Goal: Navigation & Orientation: Go to known website

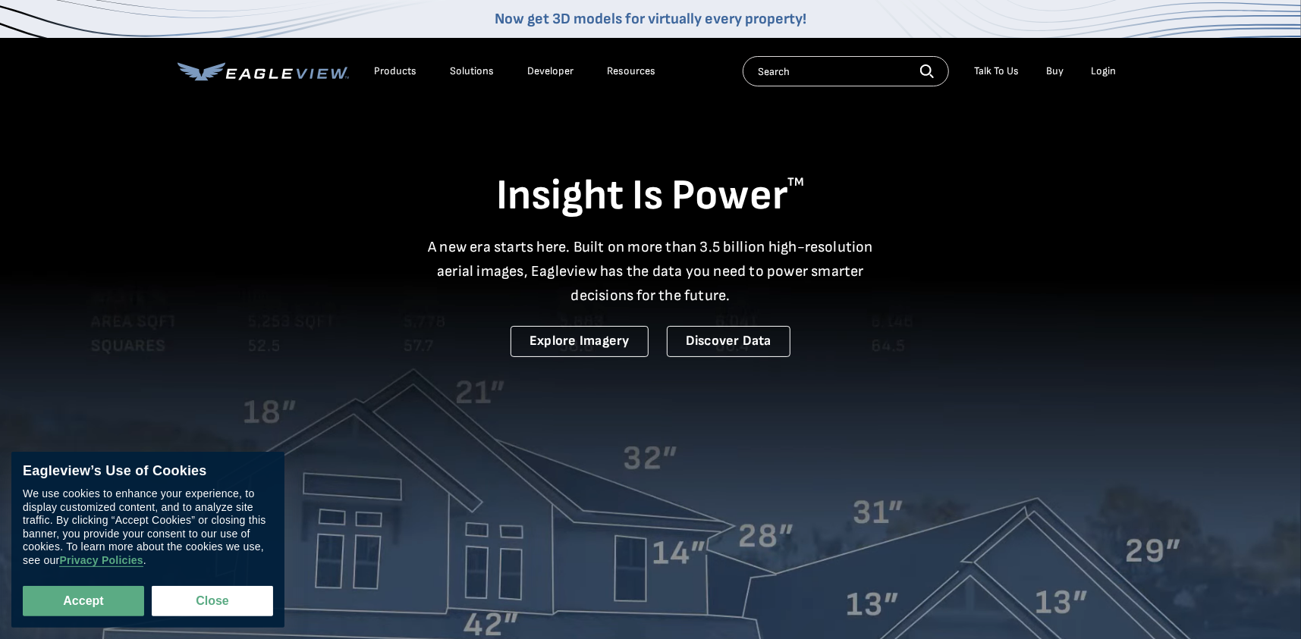
drag, startPoint x: 0, startPoint y: 0, endPoint x: 1106, endPoint y: 67, distance: 1108.5
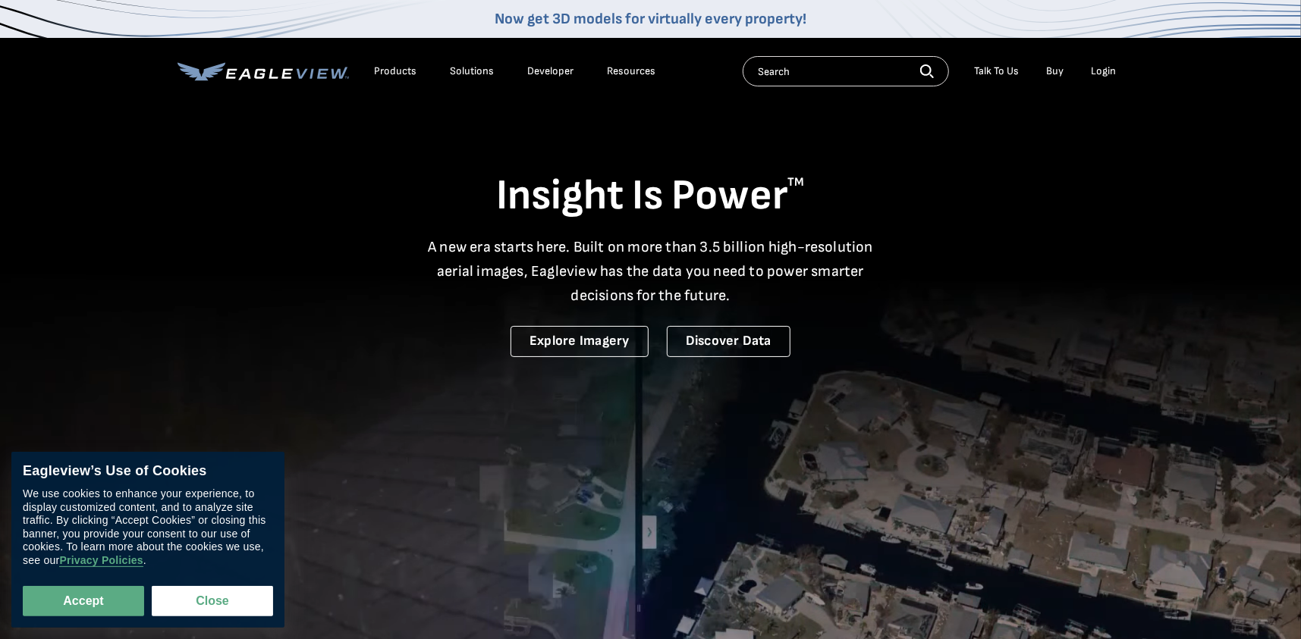
click at [1106, 67] on div "Login" at bounding box center [1103, 71] width 25 height 14
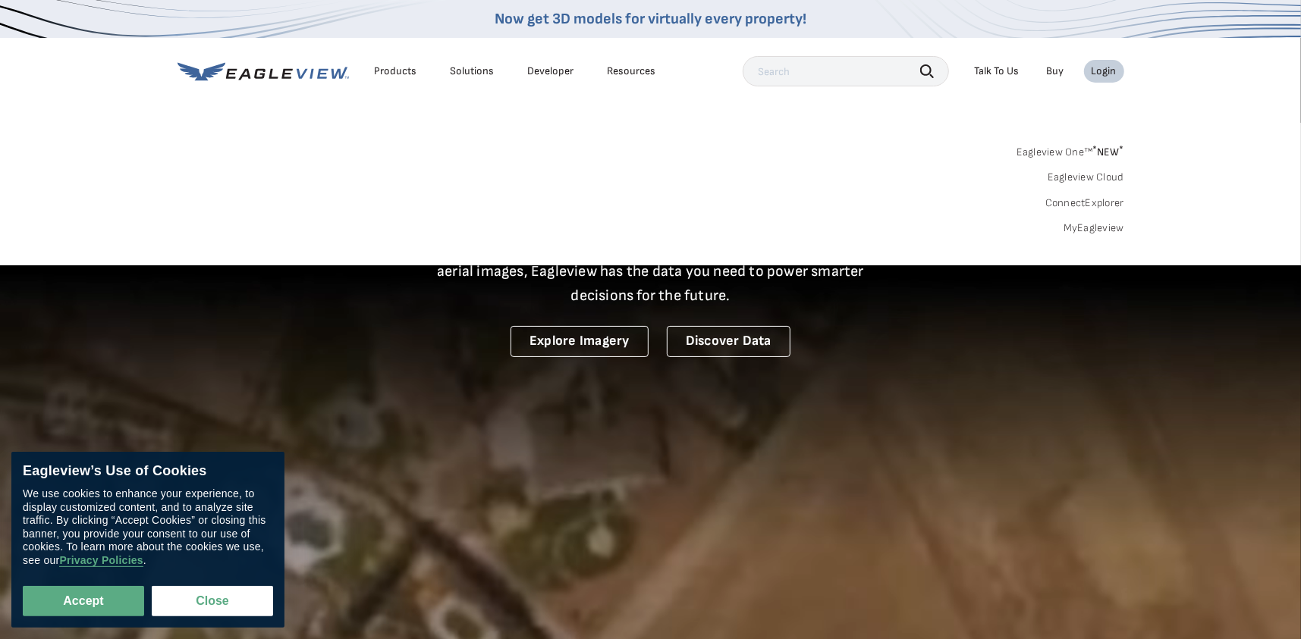
click at [1105, 71] on div "Login" at bounding box center [1103, 71] width 25 height 14
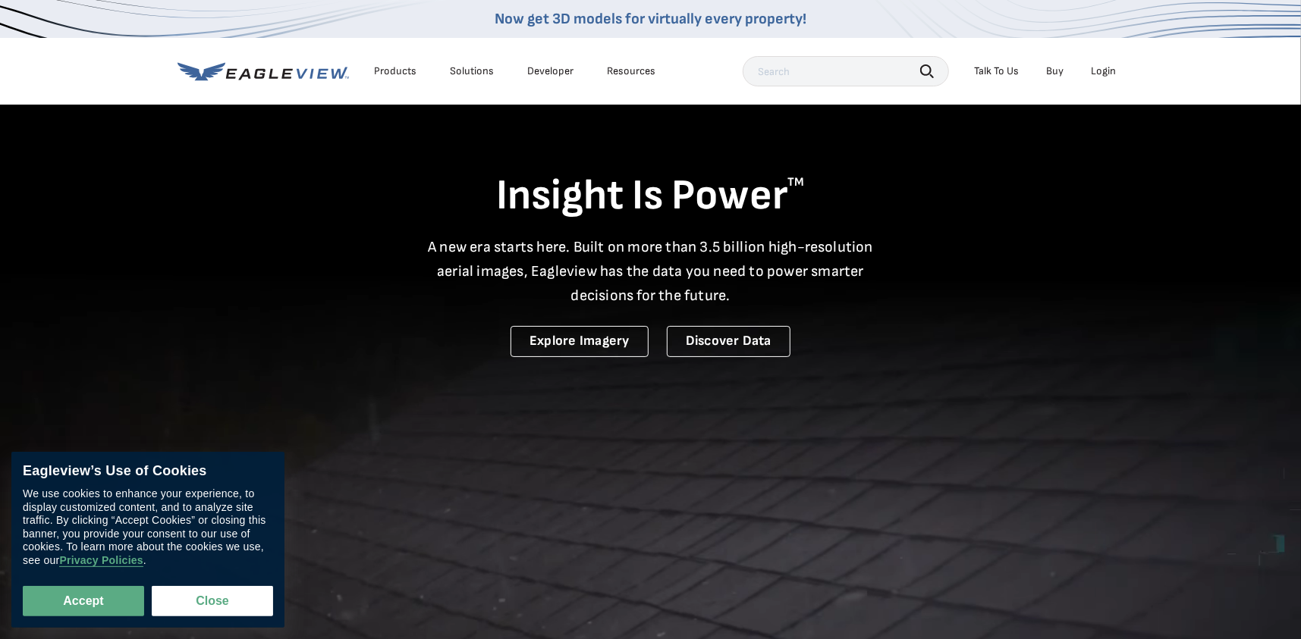
click at [1105, 71] on div "Login" at bounding box center [1103, 71] width 25 height 14
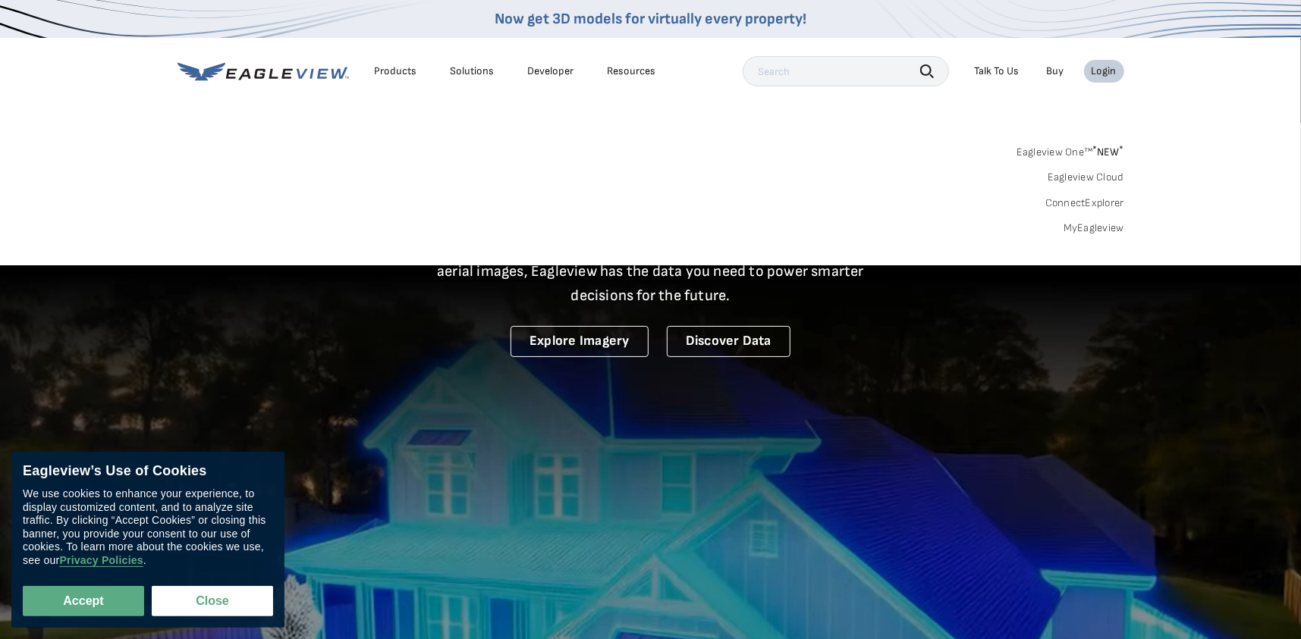
click at [1084, 148] on link "Eagleview One™ * NEW *" at bounding box center [1070, 149] width 108 height 17
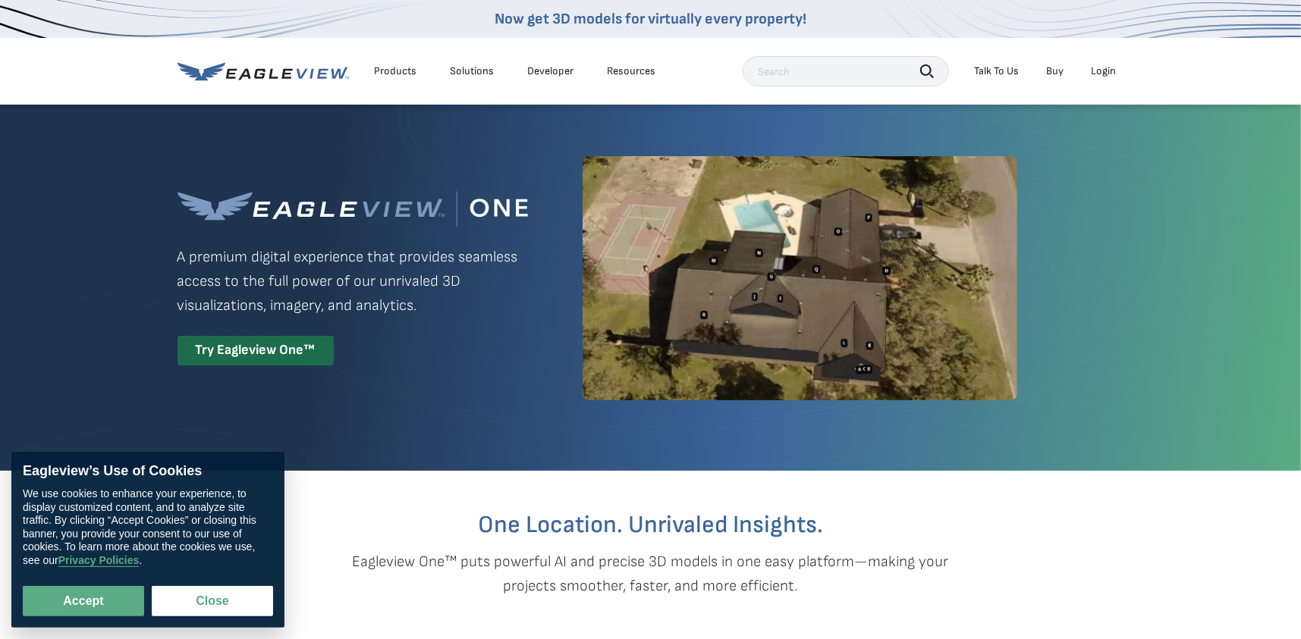
click at [1106, 69] on div "Login" at bounding box center [1103, 71] width 25 height 14
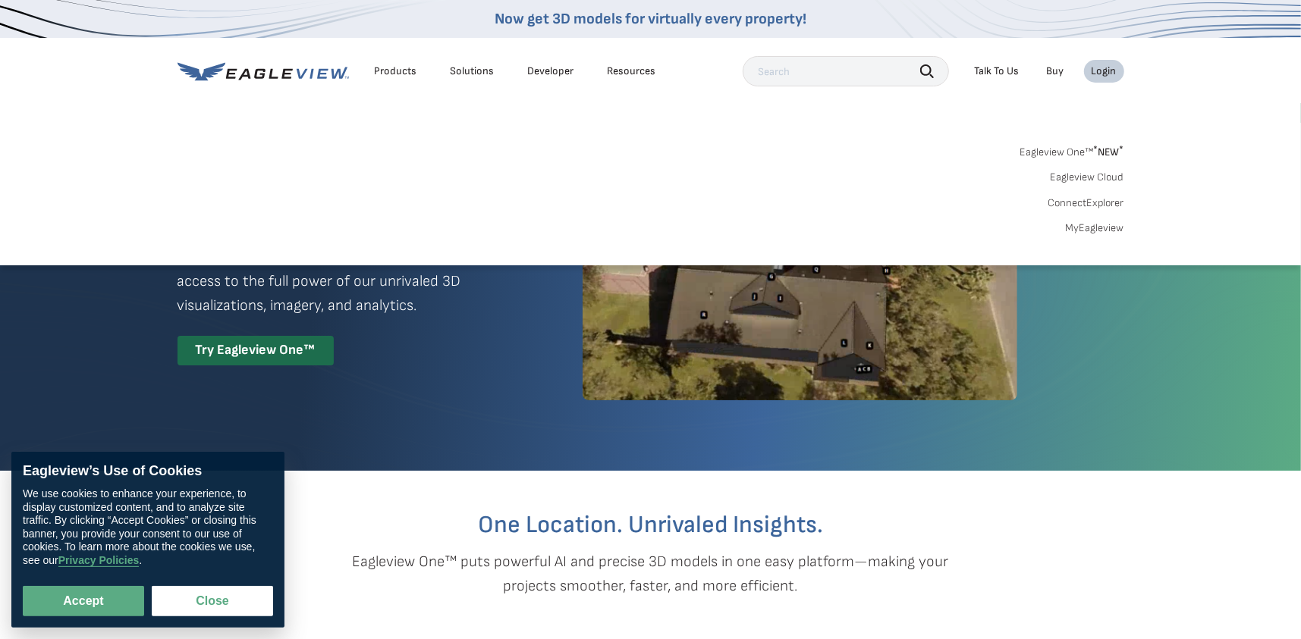
click at [1105, 69] on div "Login" at bounding box center [1103, 71] width 25 height 14
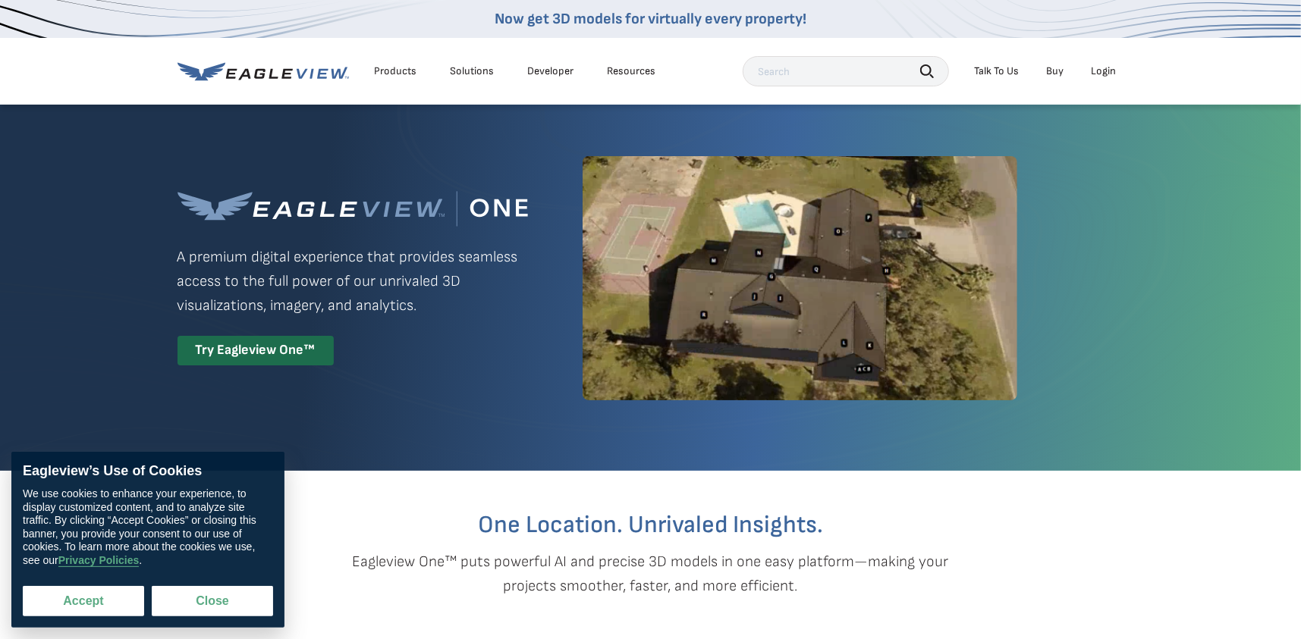
click at [82, 604] on button "Accept" at bounding box center [83, 601] width 121 height 30
checkbox input "true"
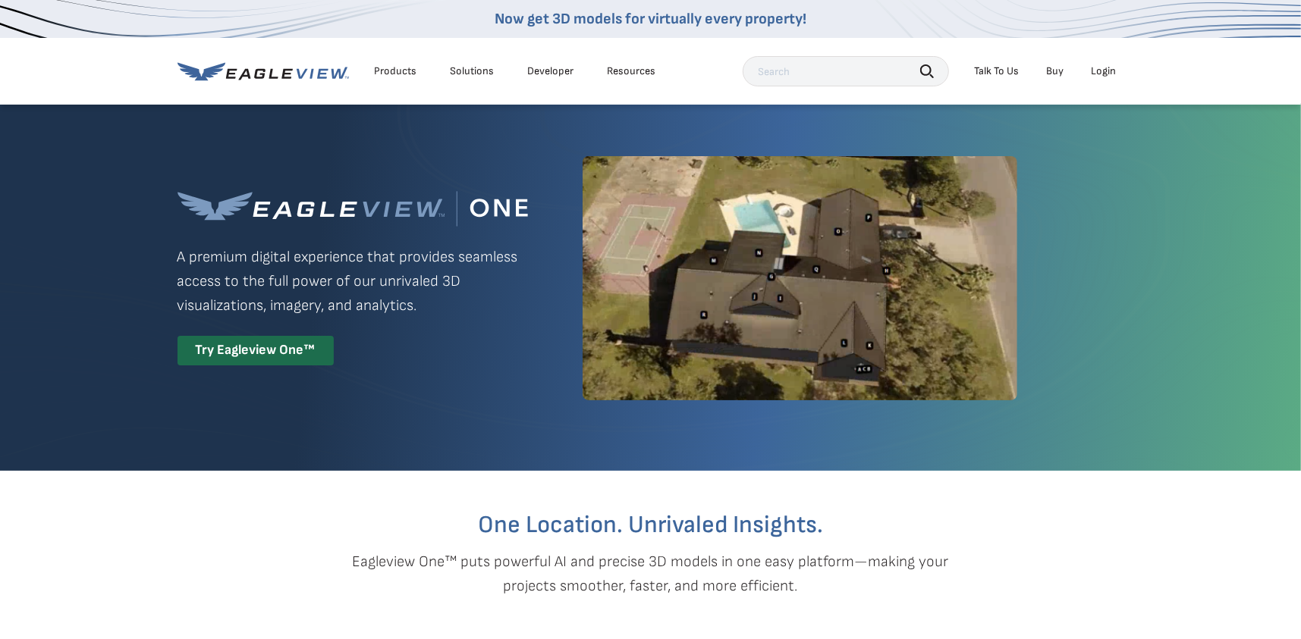
click at [1107, 68] on div "Login" at bounding box center [1103, 71] width 25 height 14
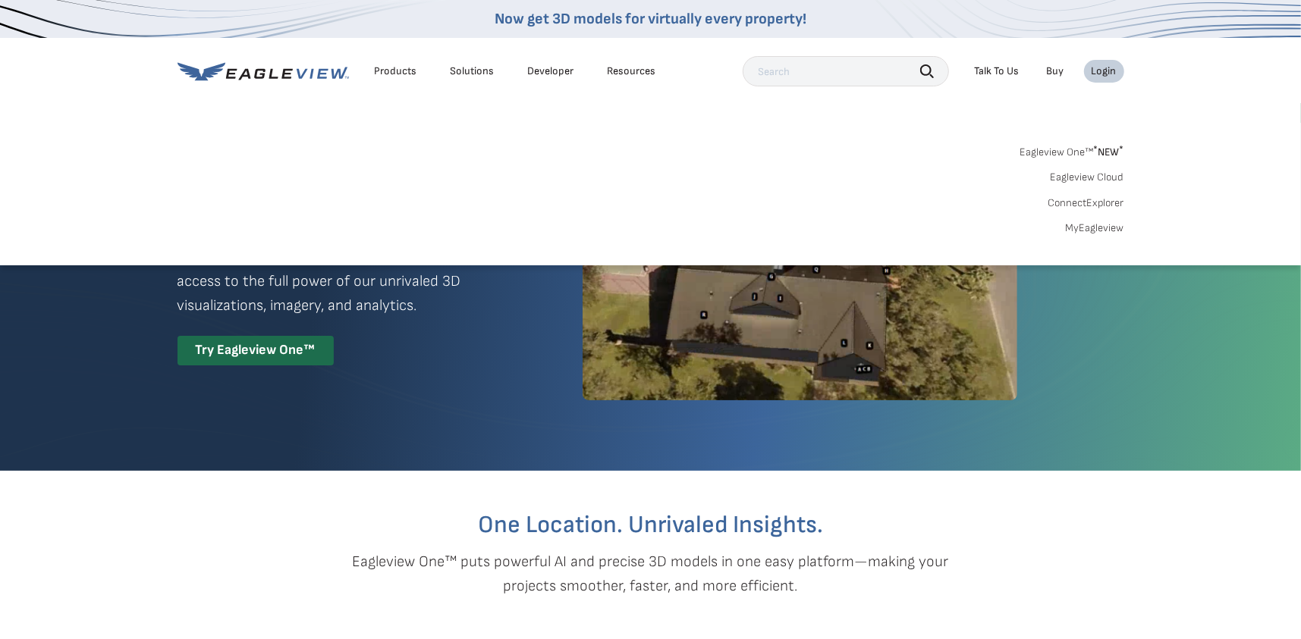
click at [1107, 68] on div "Login" at bounding box center [1103, 71] width 25 height 14
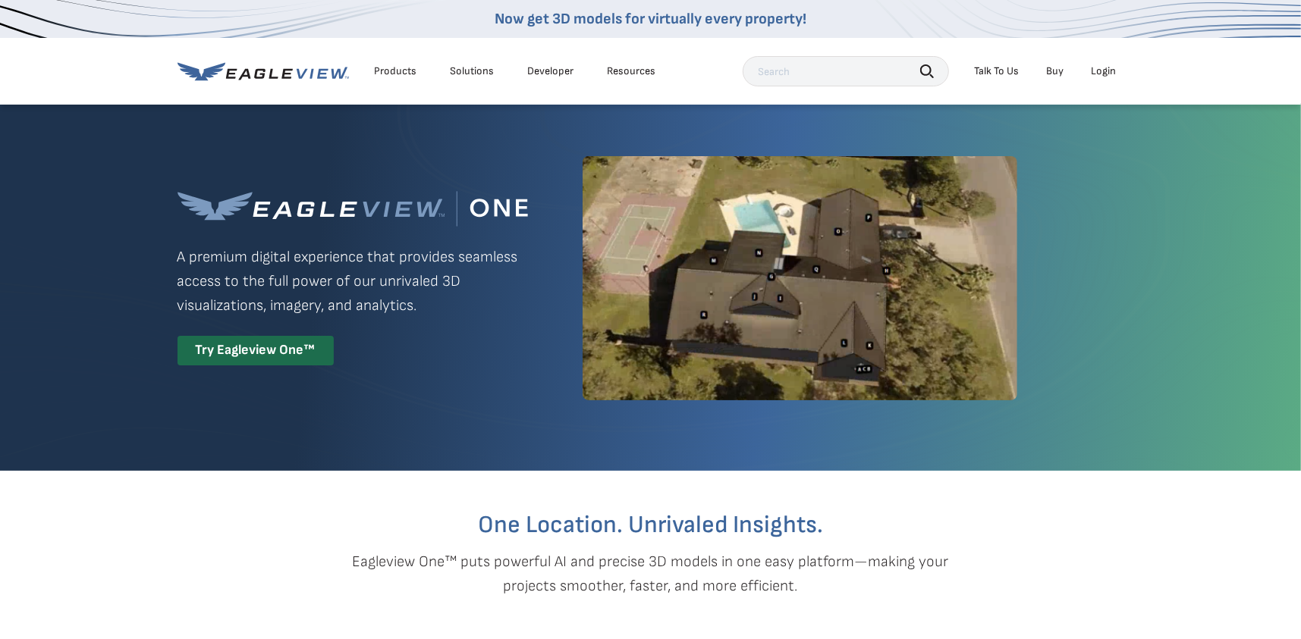
click at [1107, 68] on div "Login" at bounding box center [1103, 71] width 25 height 14
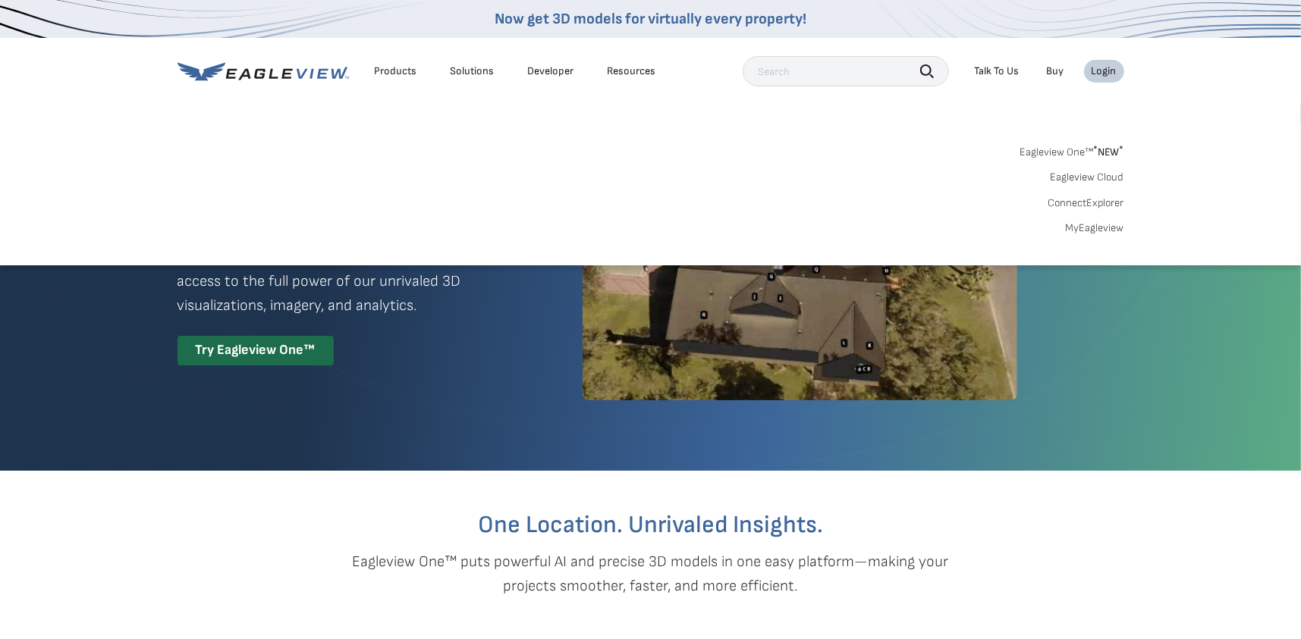
click at [1107, 68] on div "Login" at bounding box center [1103, 71] width 25 height 14
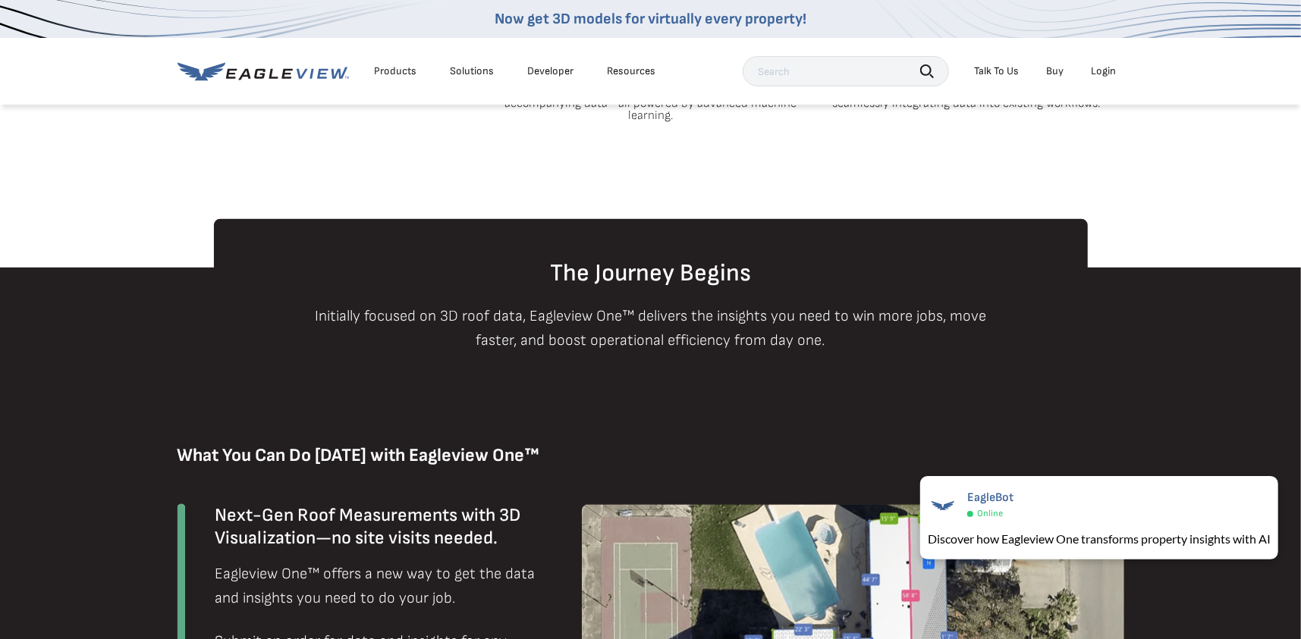
scroll to position [579, 0]
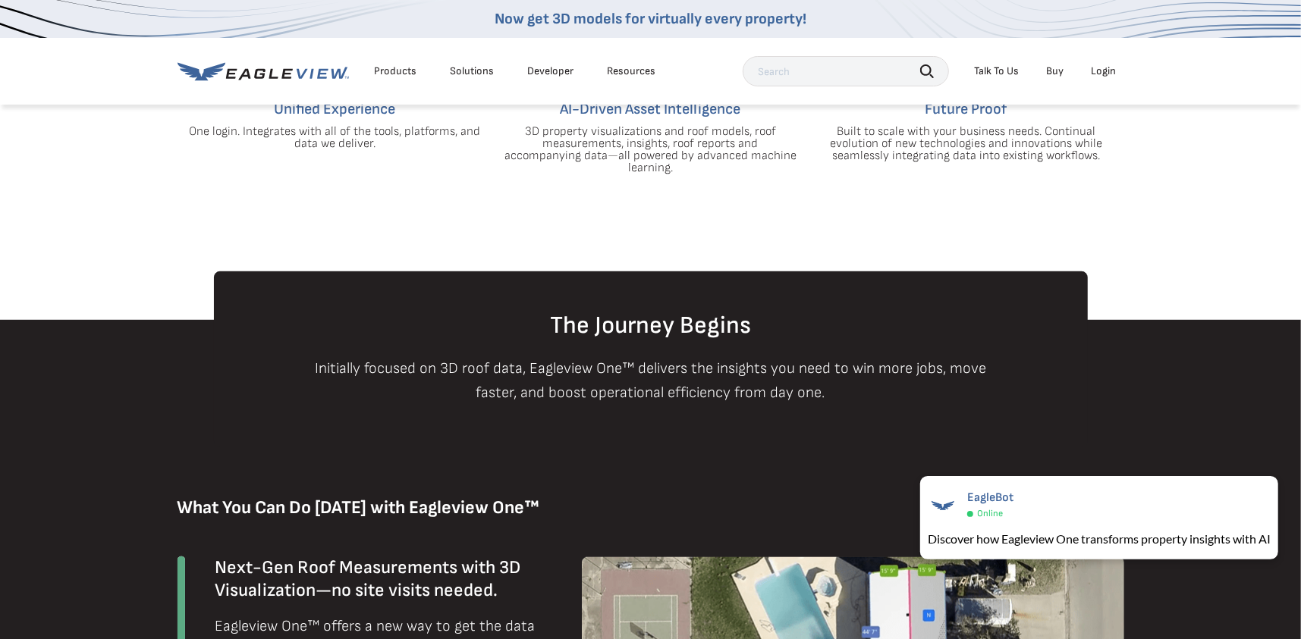
click at [1111, 70] on div "Login" at bounding box center [1103, 71] width 25 height 14
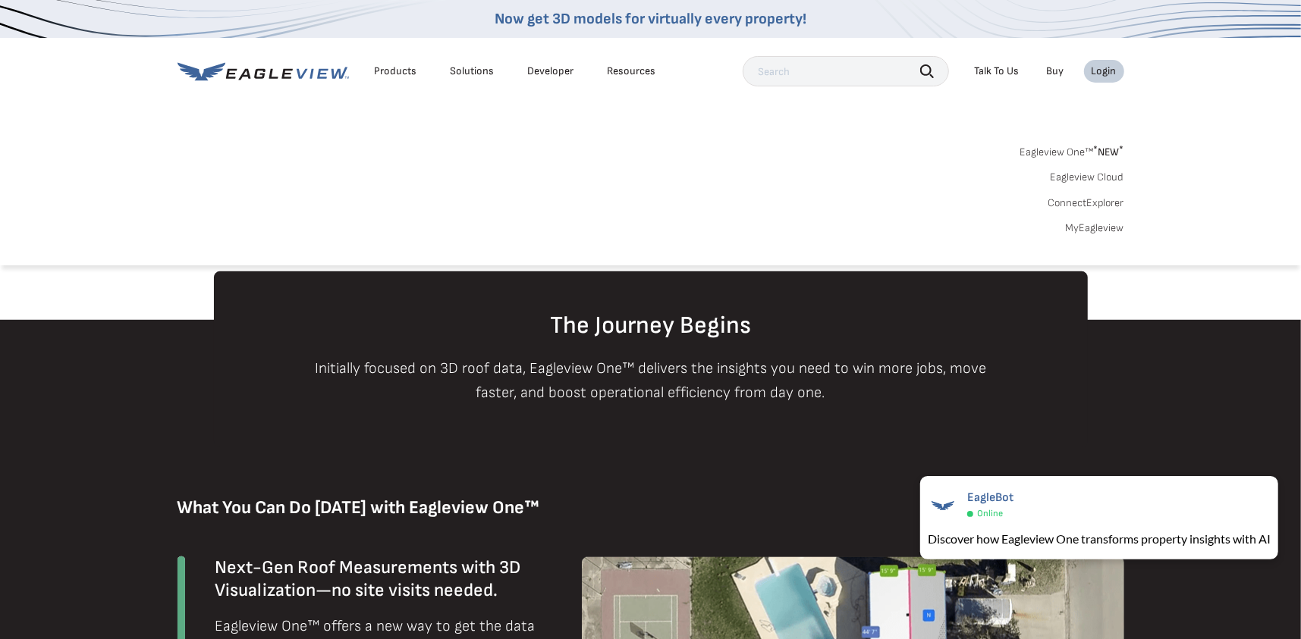
click at [1106, 229] on link "MyEagleview" at bounding box center [1094, 228] width 58 height 14
